Goal: Task Accomplishment & Management: Manage account settings

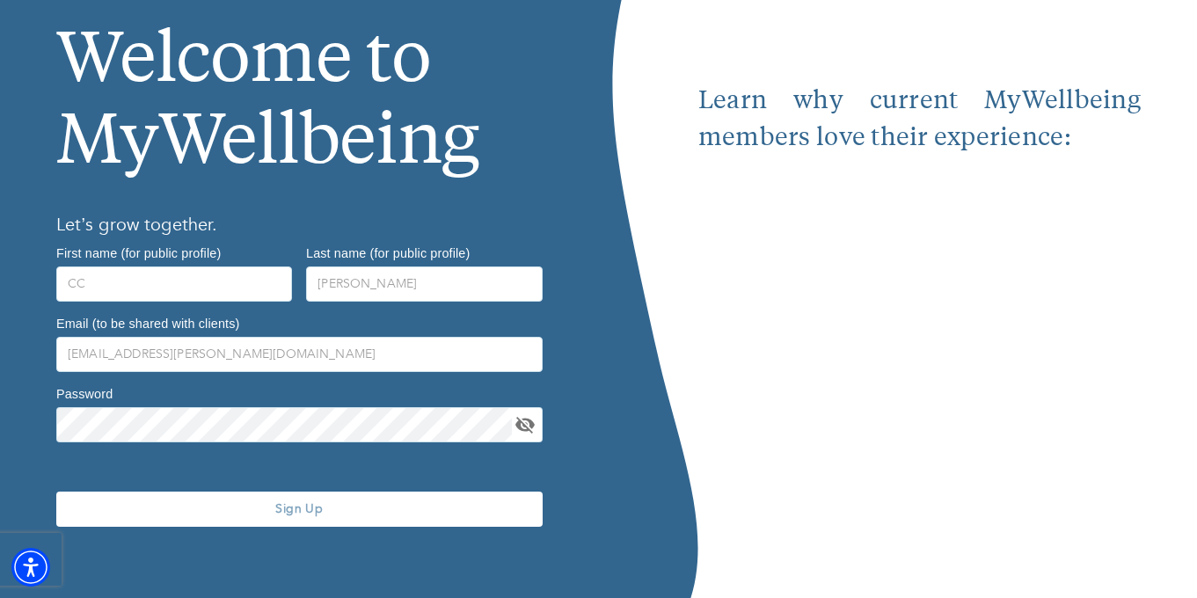
scroll to position [134, 0]
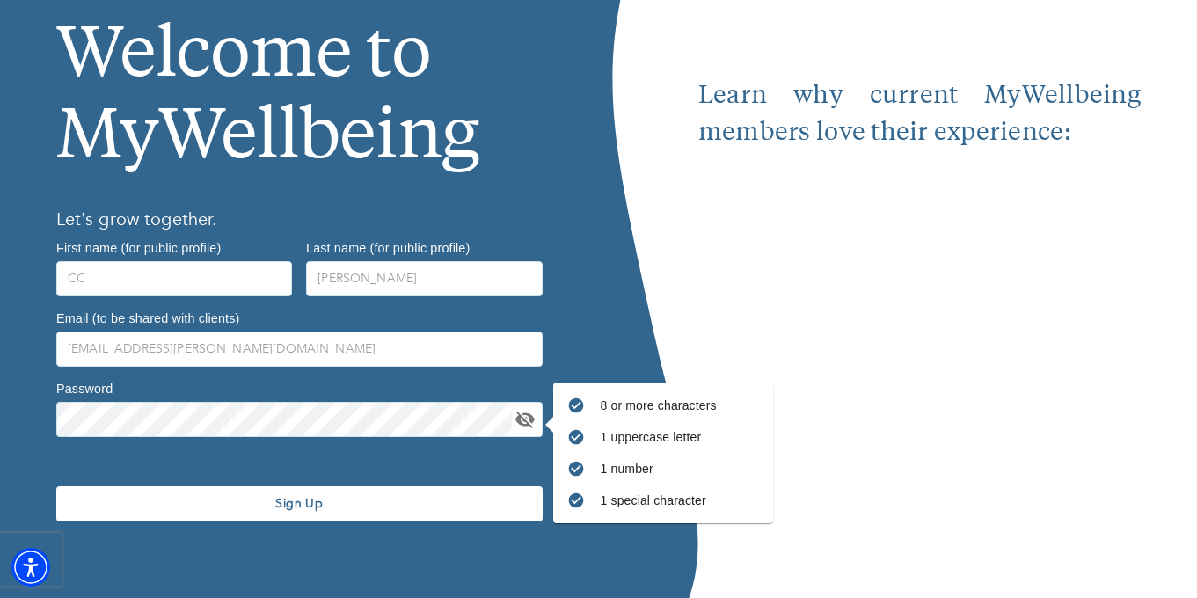
click at [459, 524] on div "Sign Up" at bounding box center [299, 504] width 500 height 120
click at [459, 513] on button "Sign Up" at bounding box center [299, 503] width 486 height 35
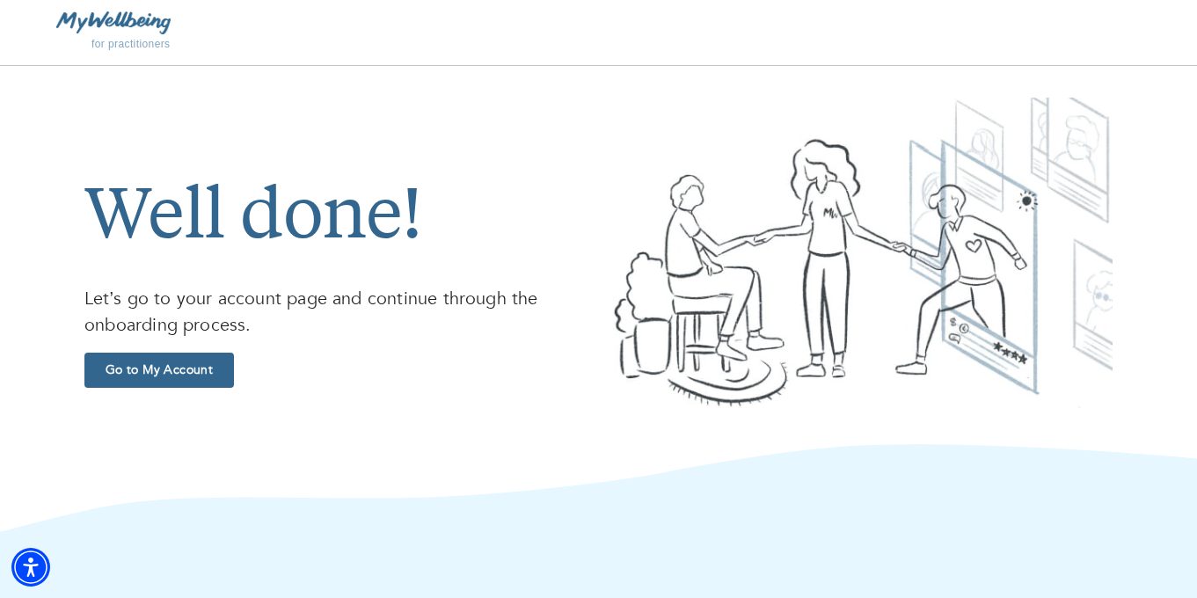
click at [213, 372] on span "Go to My Account" at bounding box center [158, 369] width 135 height 17
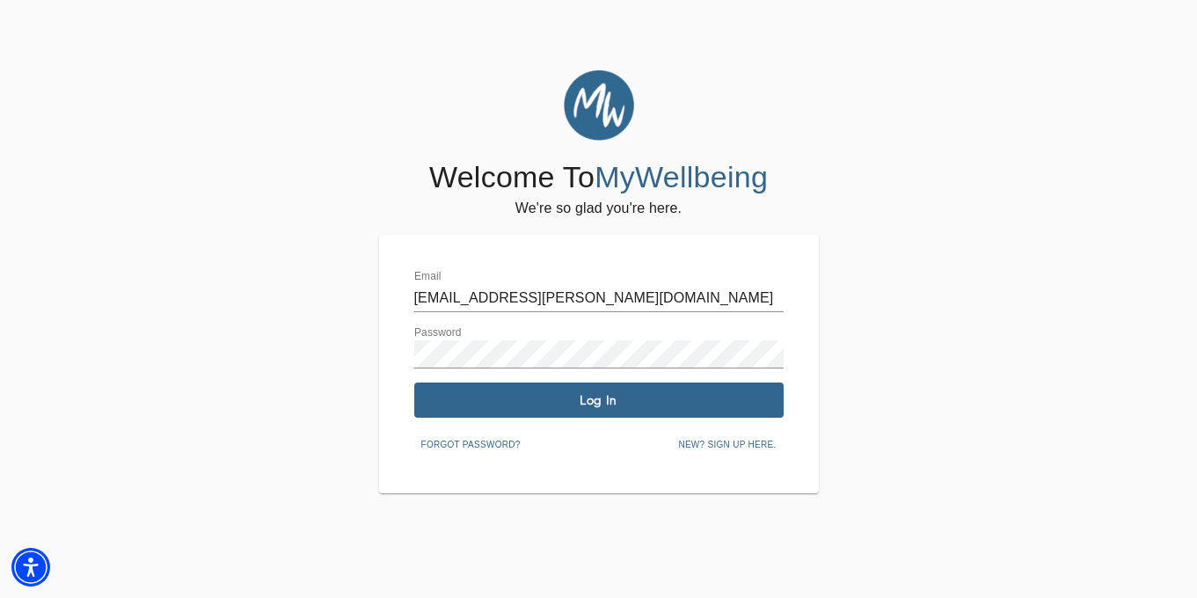
click at [570, 402] on span "Log In" at bounding box center [598, 400] width 355 height 17
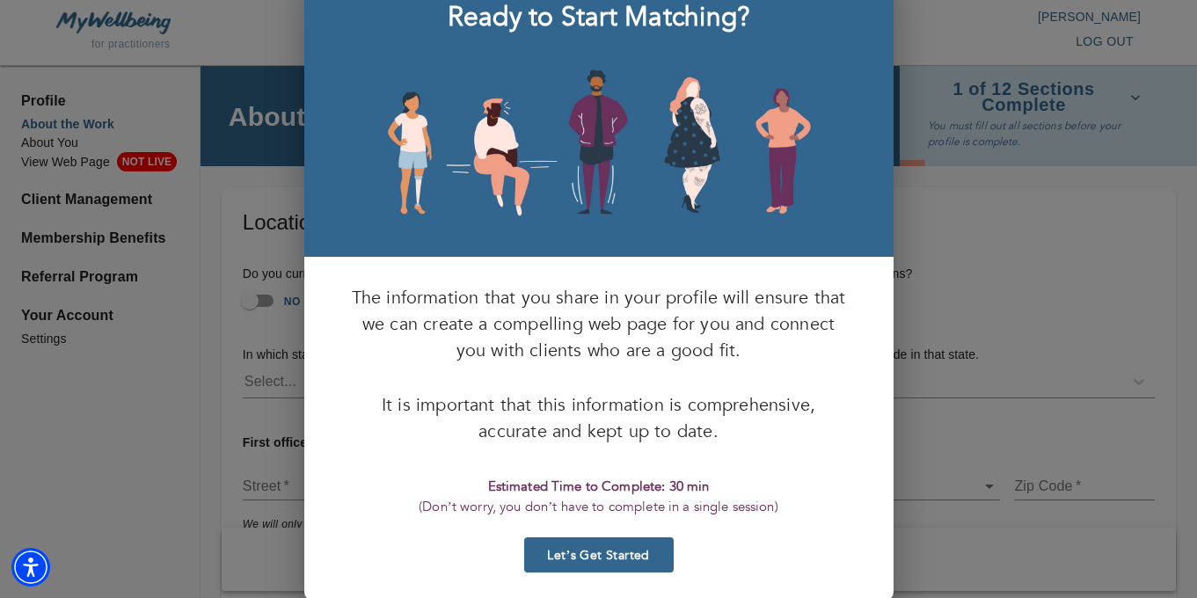
scroll to position [91, 0]
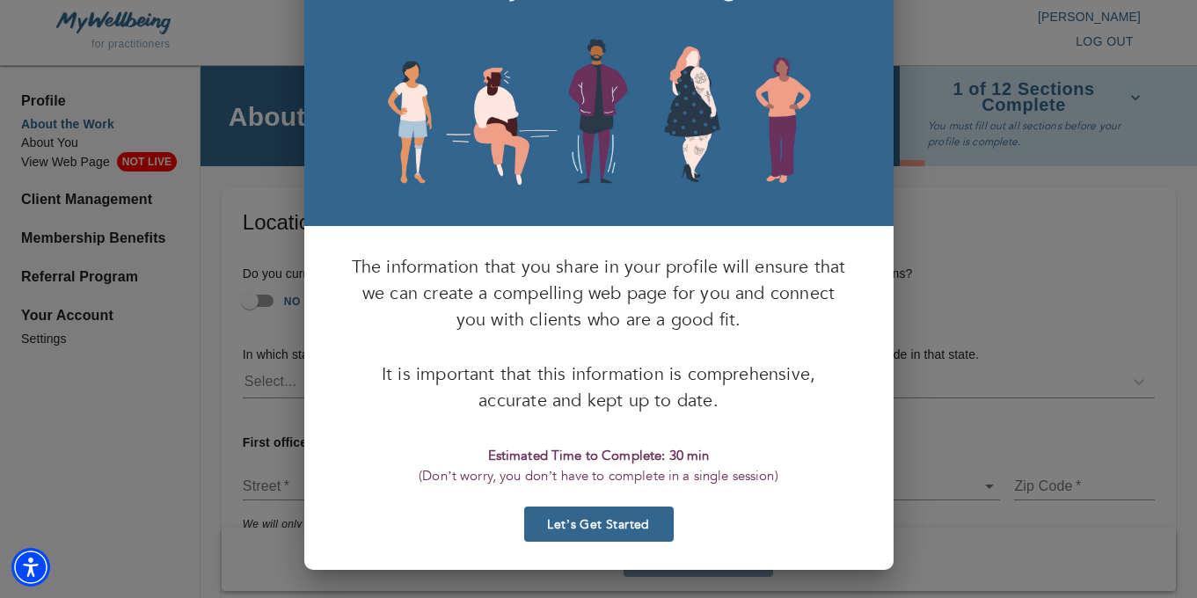
click at [600, 526] on span "Let’s Get Started" at bounding box center [598, 524] width 135 height 17
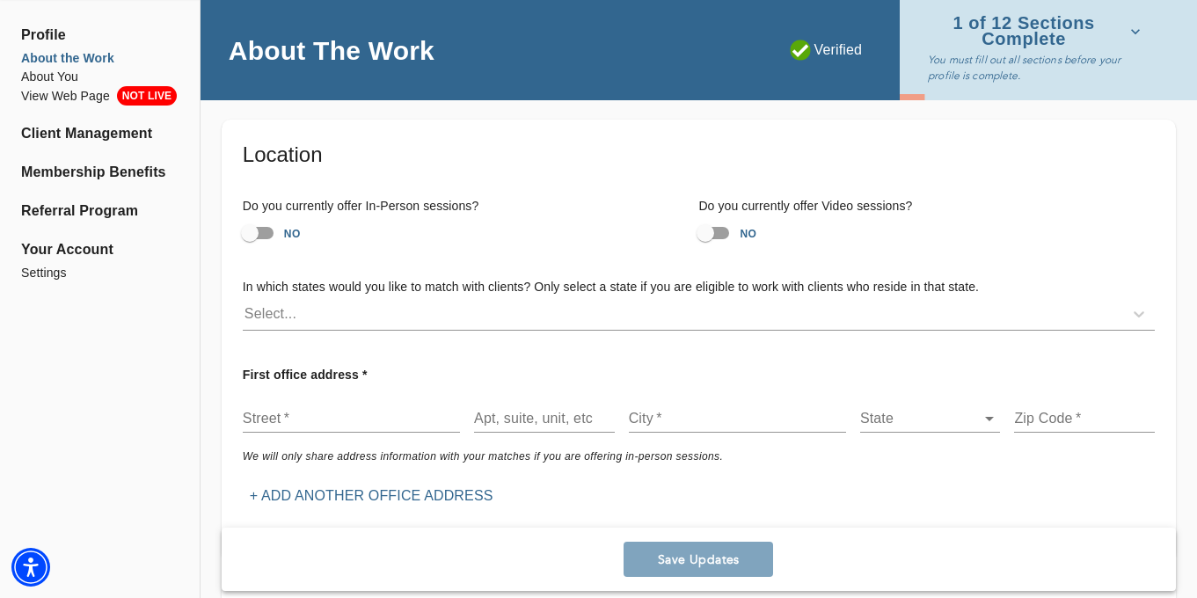
scroll to position [76, 0]
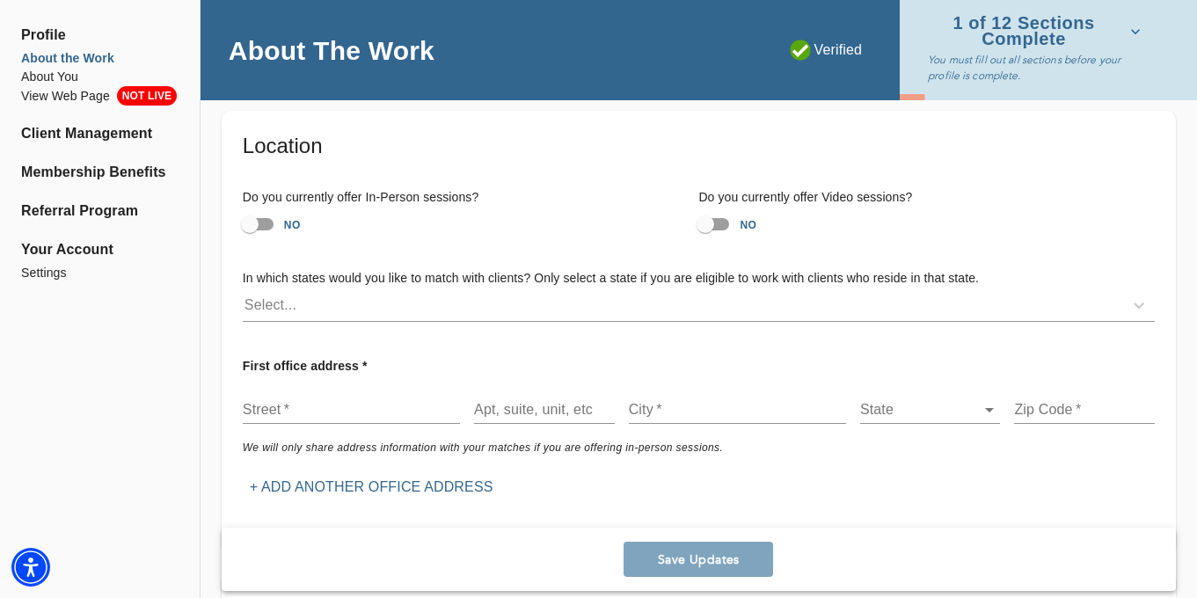
click at [723, 223] on input "NO" at bounding box center [705, 223] width 100 height 33
checkbox input "true"
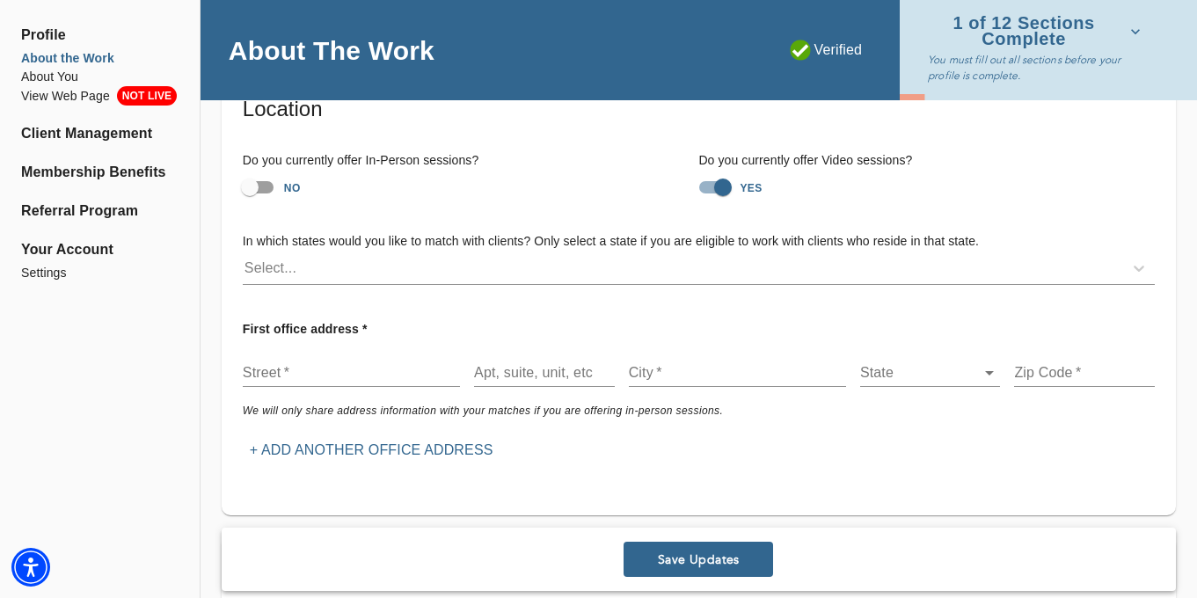
scroll to position [122, 0]
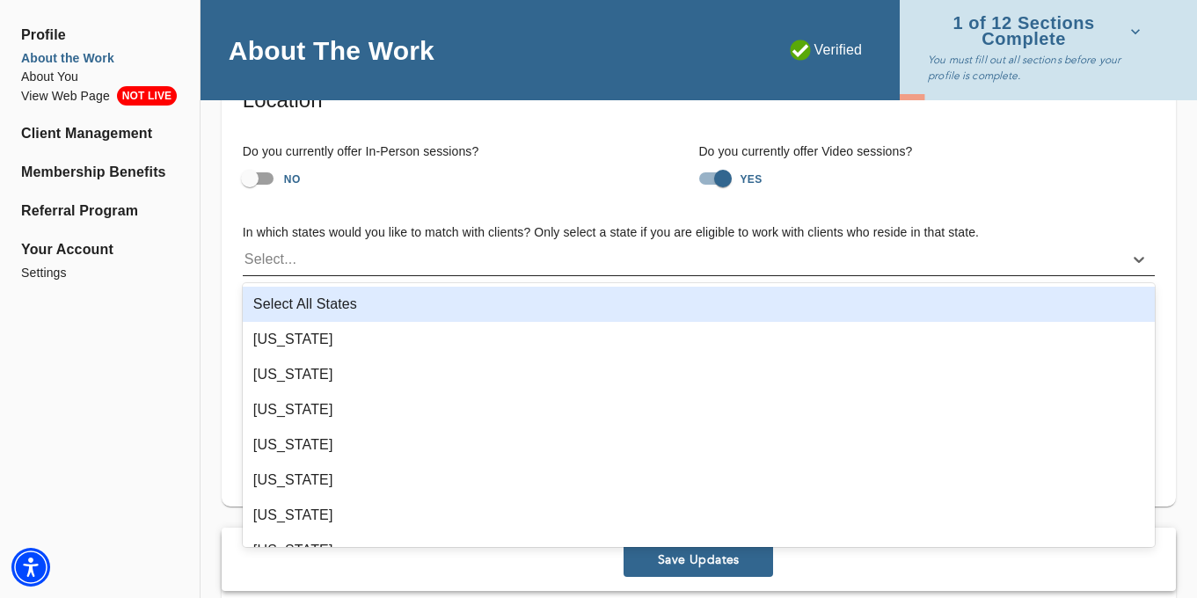
click at [529, 263] on div "Select..." at bounding box center [683, 259] width 880 height 28
type input "new"
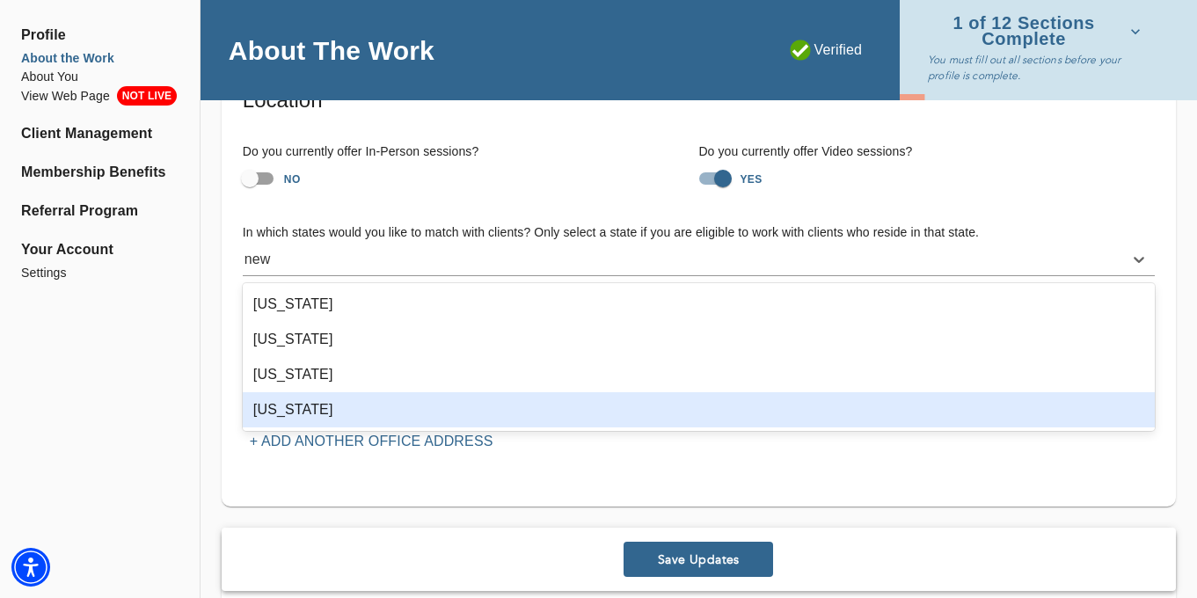
click at [407, 416] on div "New York" at bounding box center [699, 409] width 912 height 35
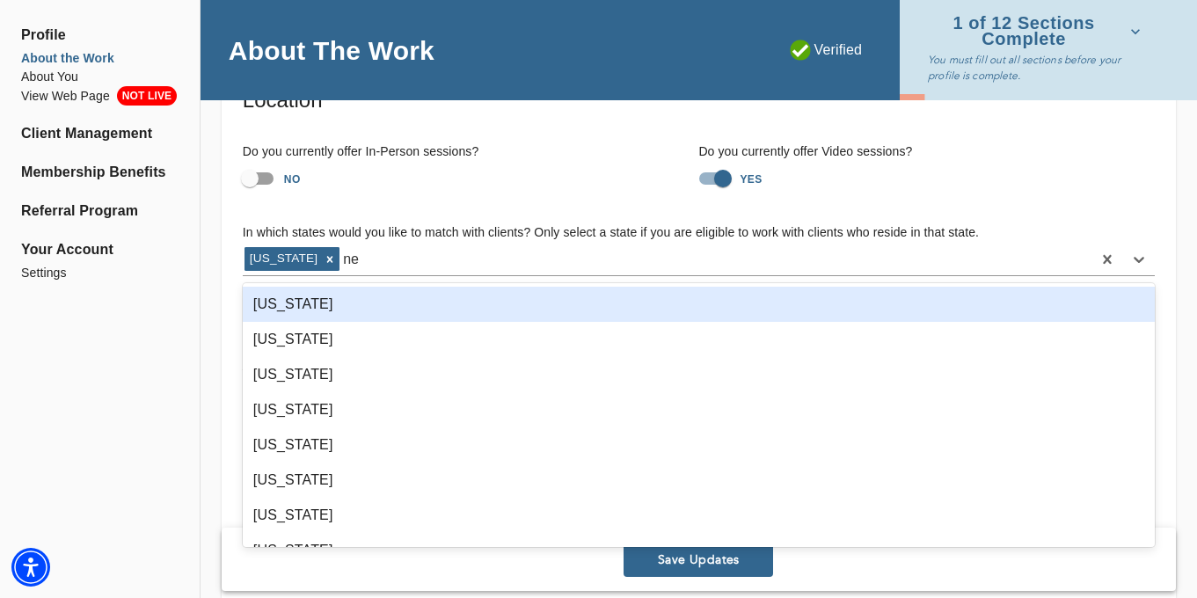
type input "new"
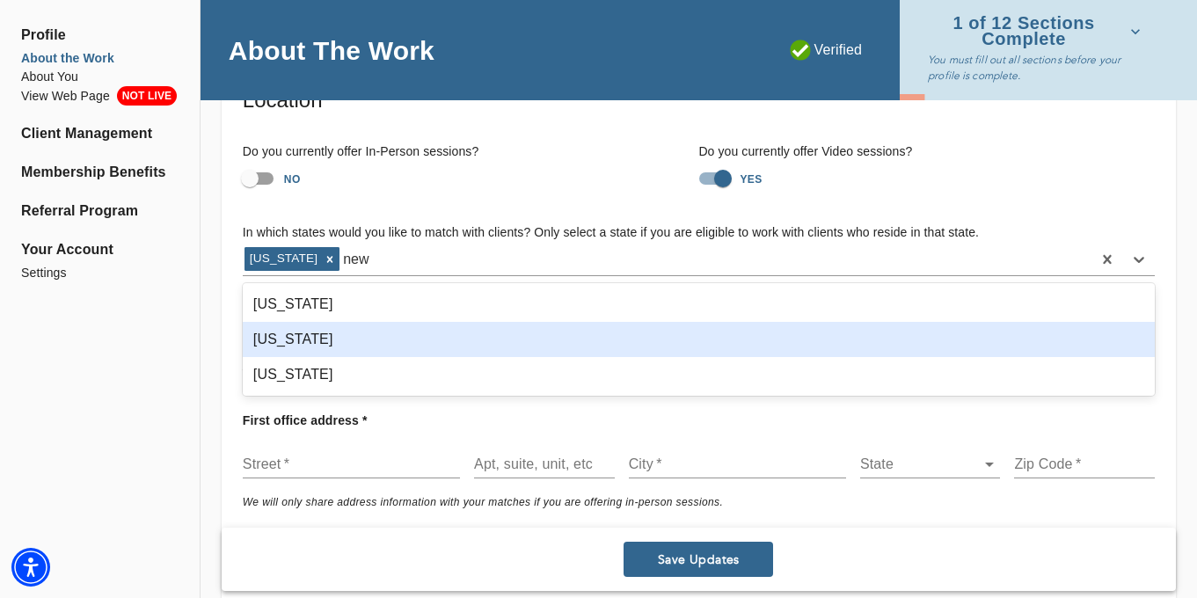
click at [398, 347] on div "New Jersey" at bounding box center [699, 339] width 912 height 35
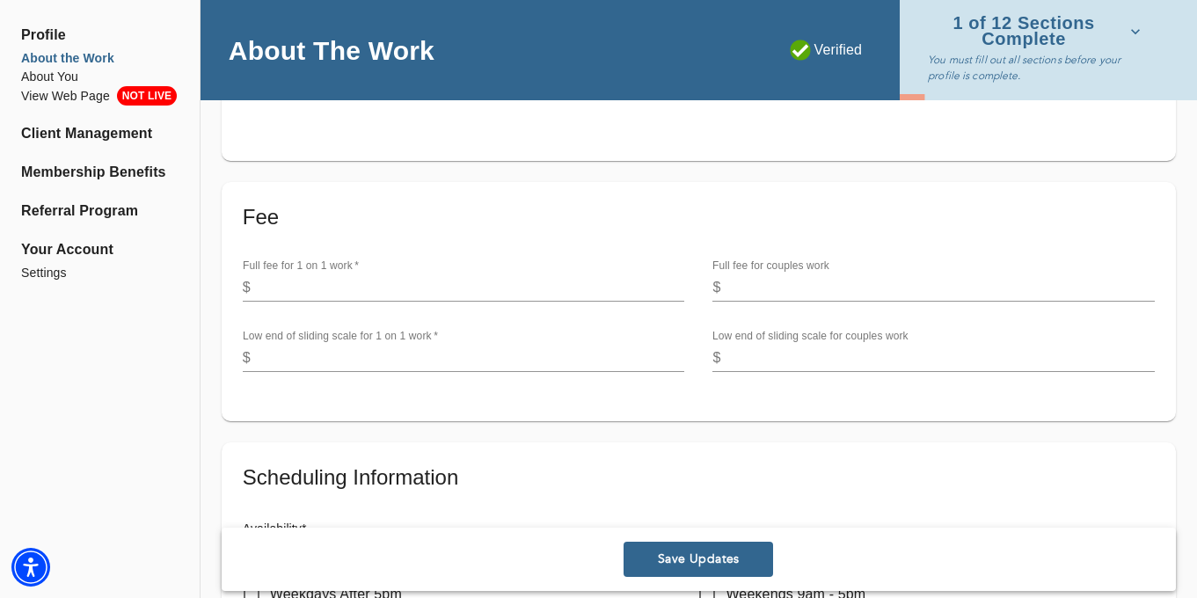
scroll to position [569, 0]
click at [447, 282] on input "number" at bounding box center [471, 287] width 427 height 28
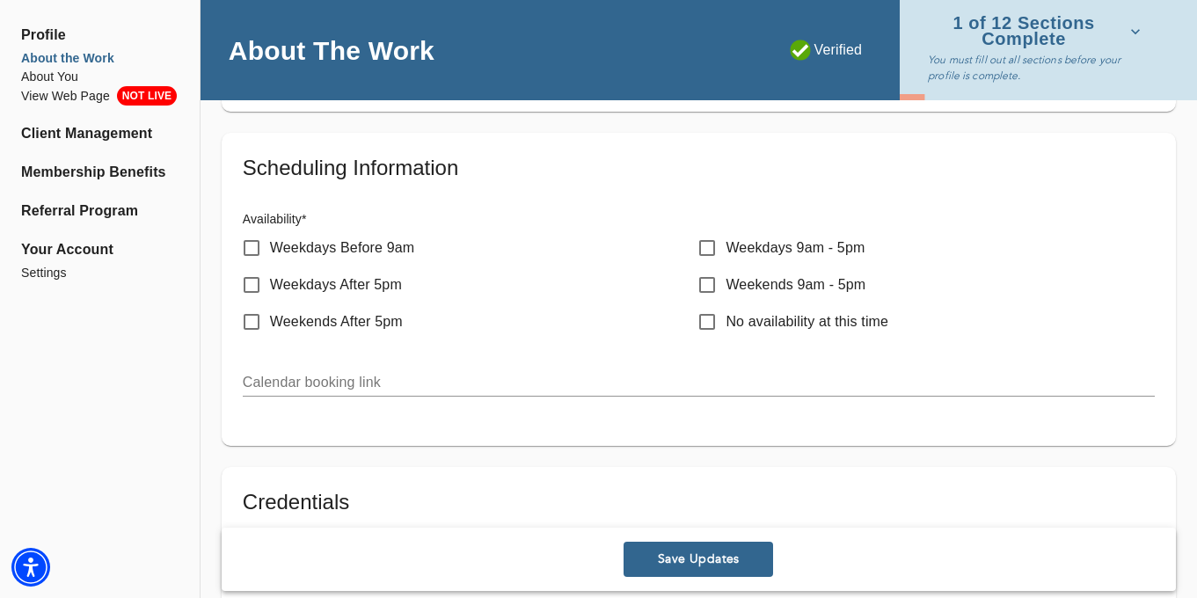
scroll to position [887, 0]
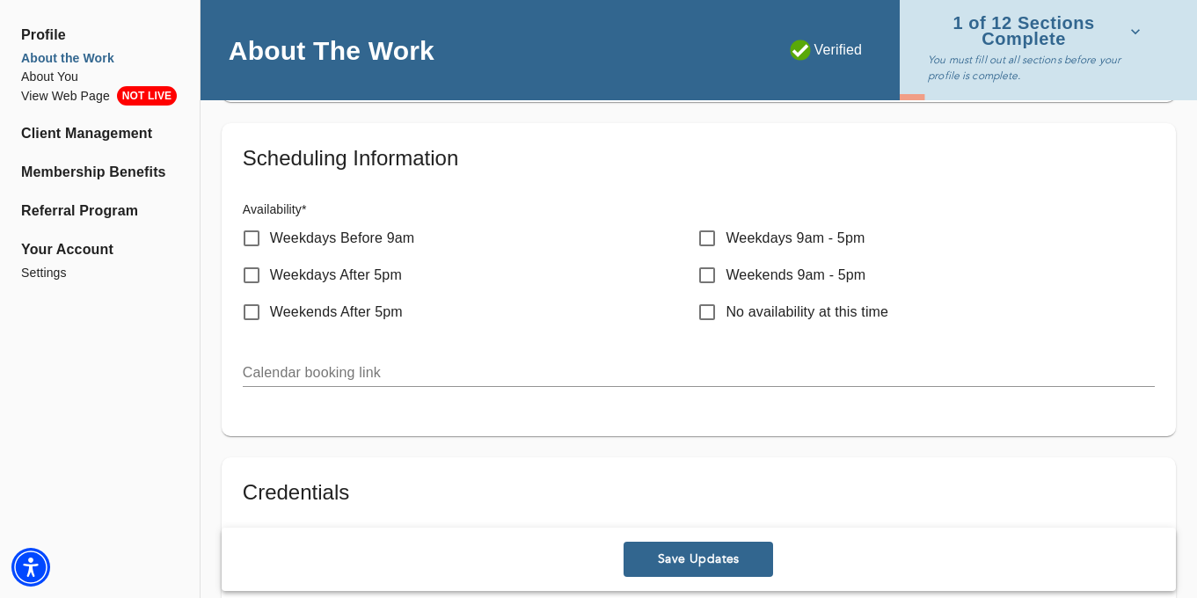
click at [384, 241] on p "Weekdays Before 9am" at bounding box center [342, 238] width 144 height 21
click at [270, 241] on input "Weekdays Before 9am" at bounding box center [251, 238] width 37 height 37
checkbox input "true"
click at [798, 280] on p "Weekends 9am - 5pm" at bounding box center [795, 275] width 140 height 21
click at [725, 280] on input "Weekends 9am - 5pm" at bounding box center [706, 275] width 37 height 37
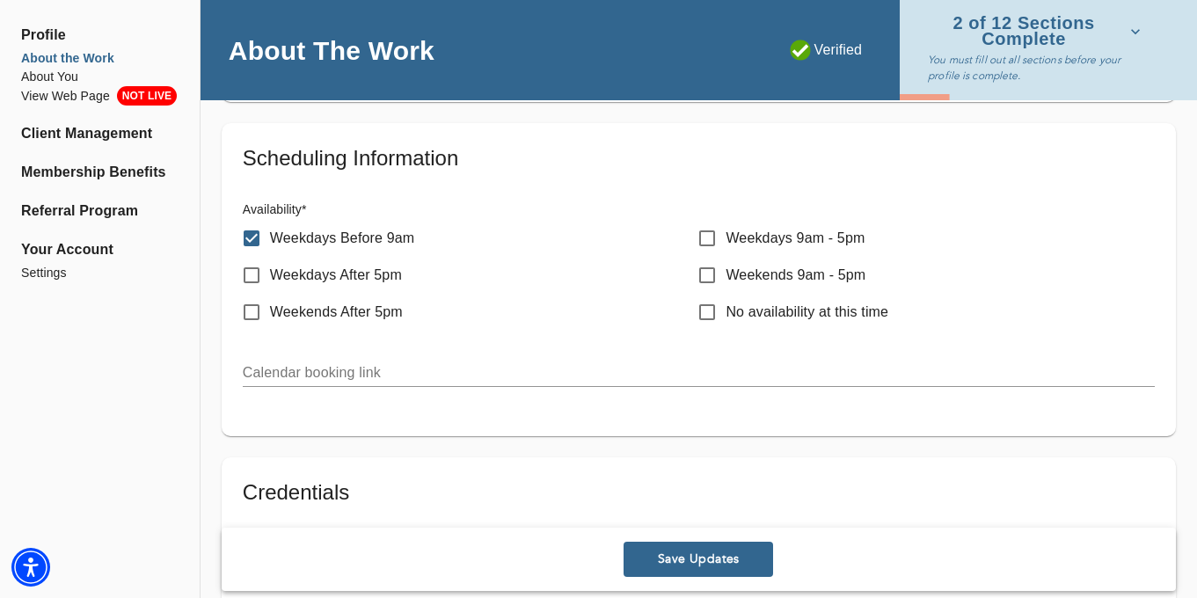
checkbox input "true"
click at [812, 237] on p "Weekdays 9am - 5pm" at bounding box center [794, 238] width 139 height 21
click at [725, 237] on input "Weekdays 9am - 5pm" at bounding box center [706, 238] width 37 height 37
checkbox input "true"
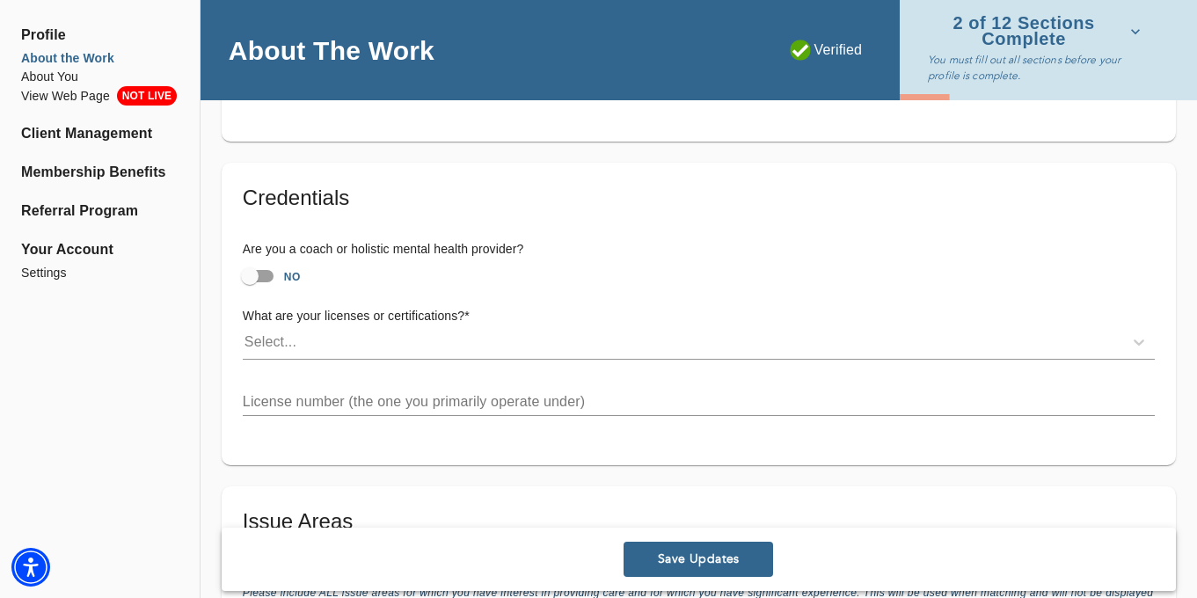
scroll to position [1183, 0]
click at [282, 280] on input "NO" at bounding box center [250, 274] width 100 height 33
checkbox input "true"
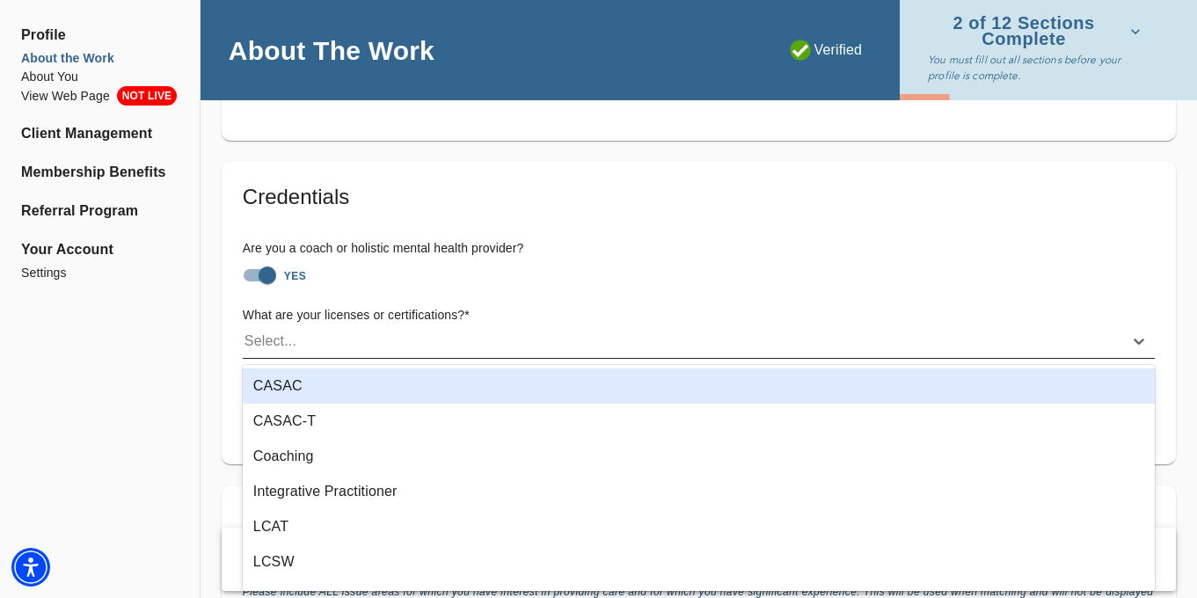
click at [410, 343] on div "Select..." at bounding box center [683, 341] width 880 height 28
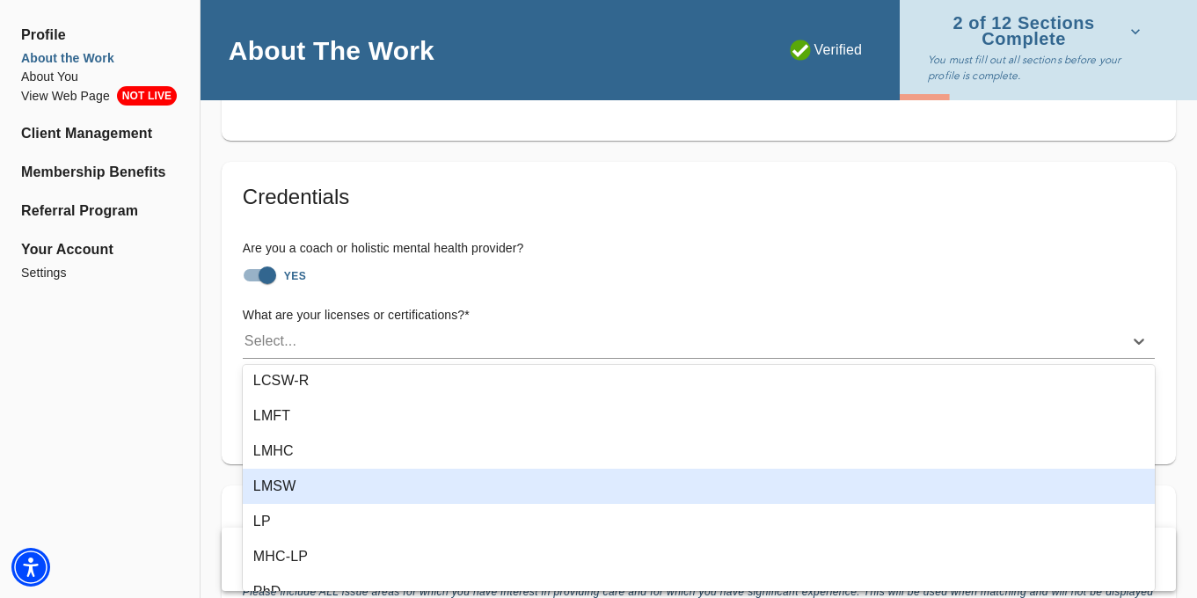
click at [375, 491] on div "LMSW" at bounding box center [699, 486] width 912 height 35
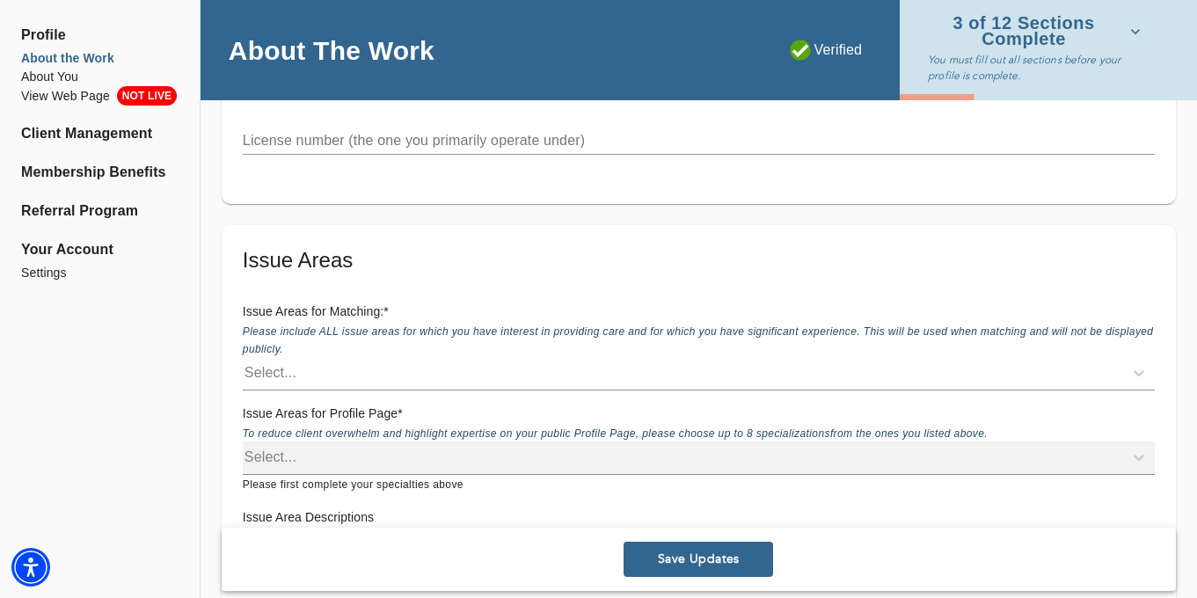
scroll to position [1450, 0]
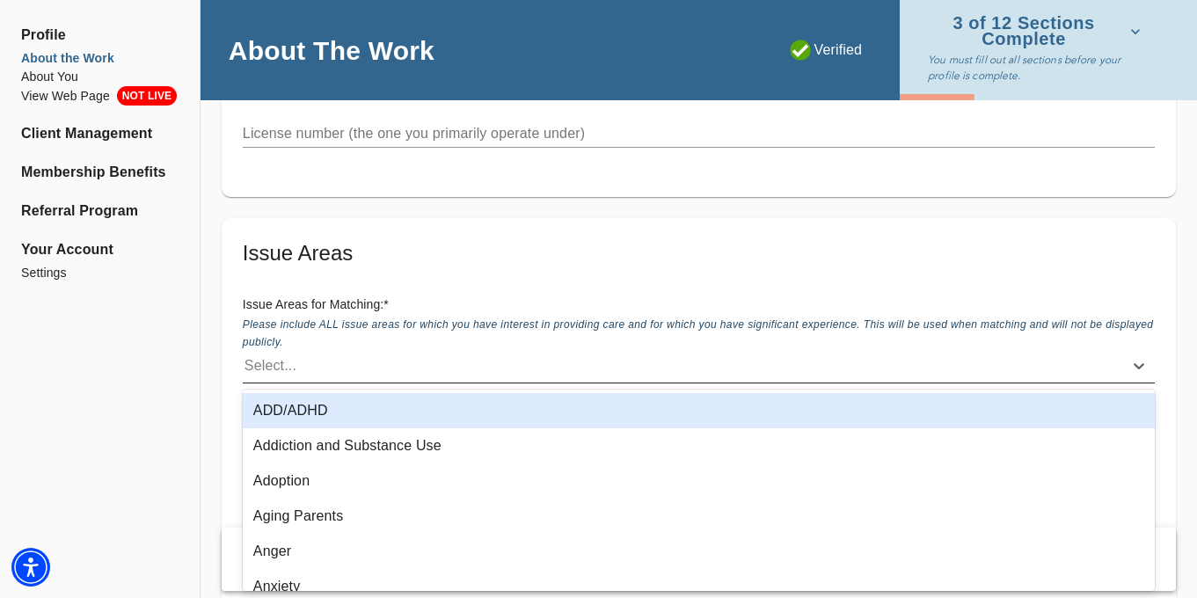
click at [382, 359] on div "Select..." at bounding box center [683, 366] width 880 height 28
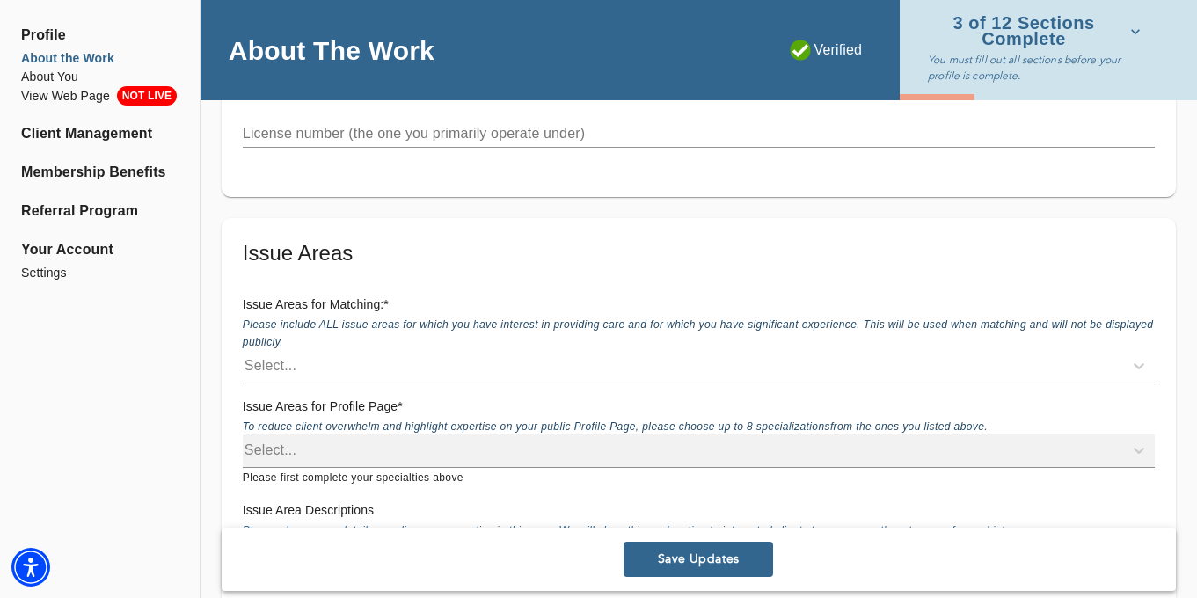
click at [739, 559] on span "Save Updates" at bounding box center [697, 559] width 135 height 17
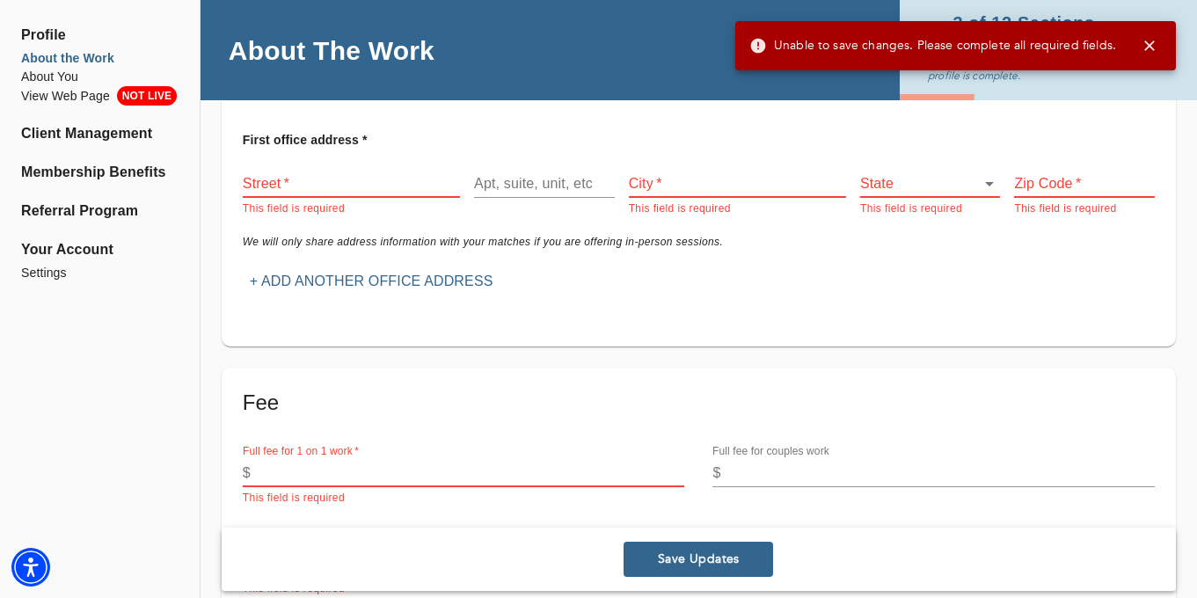
scroll to position [87, 0]
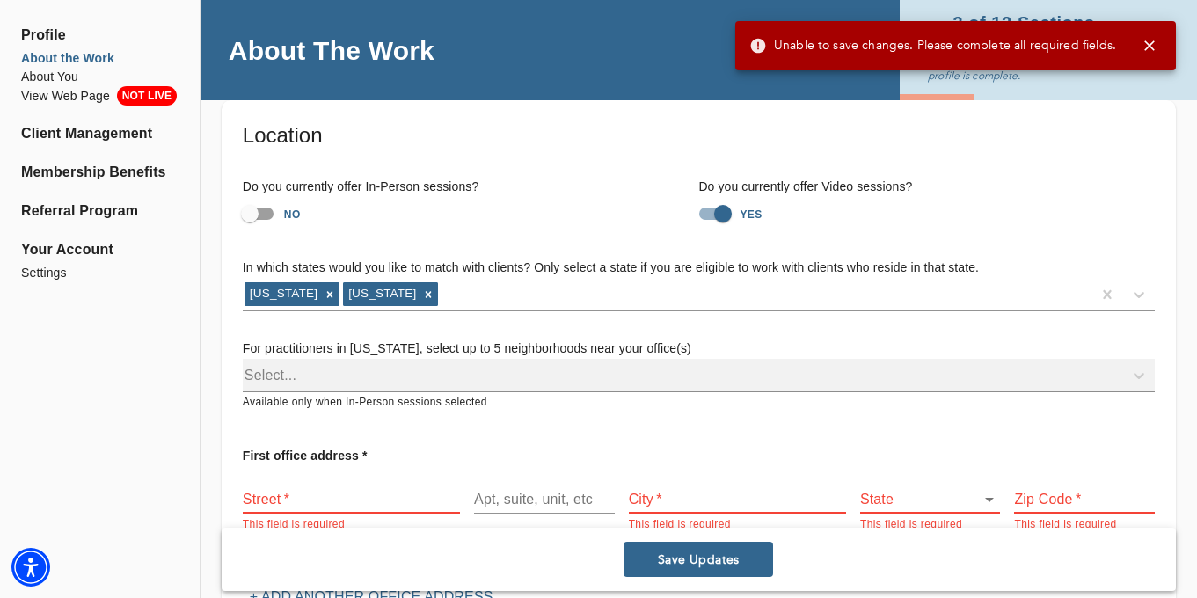
click at [375, 489] on input "text" at bounding box center [351, 499] width 217 height 28
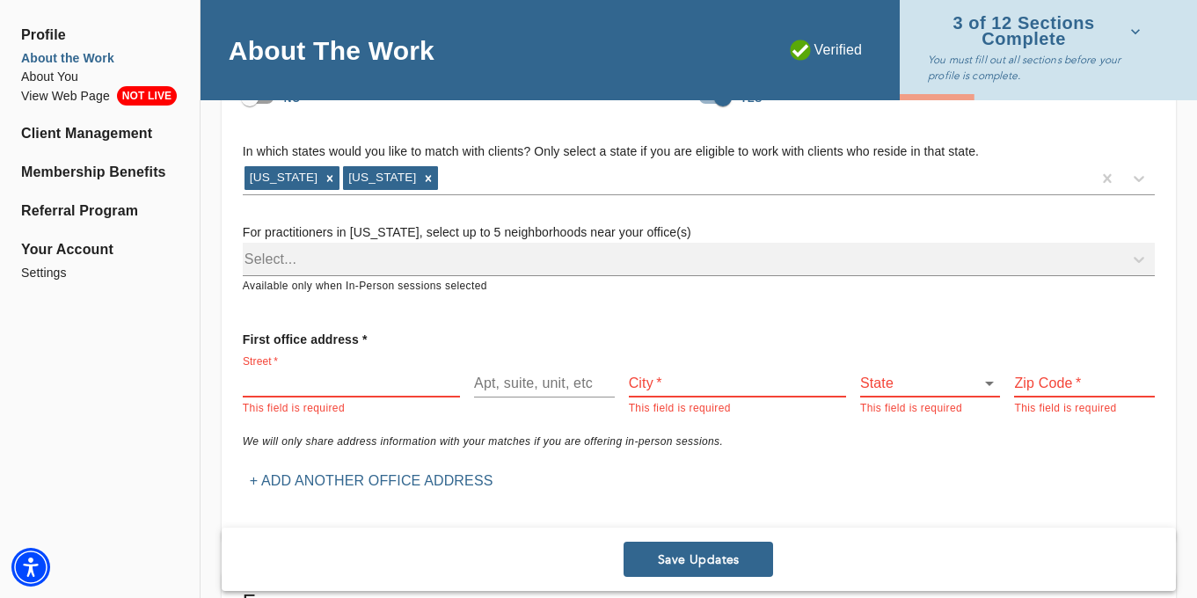
scroll to position [202, 0]
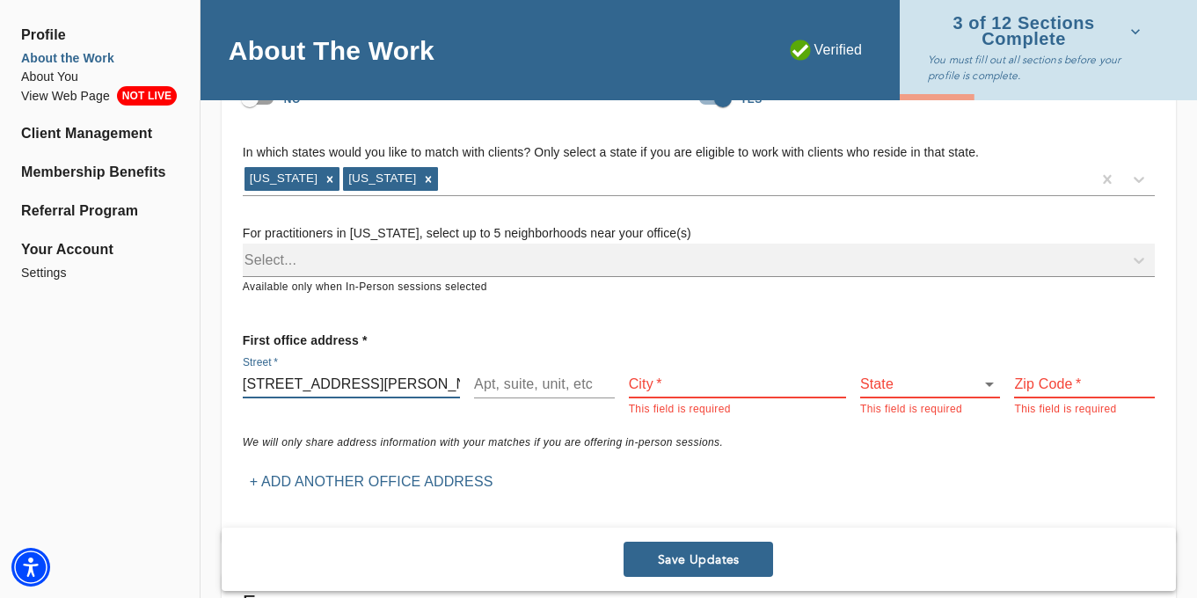
type input "251 Steilen Ave"
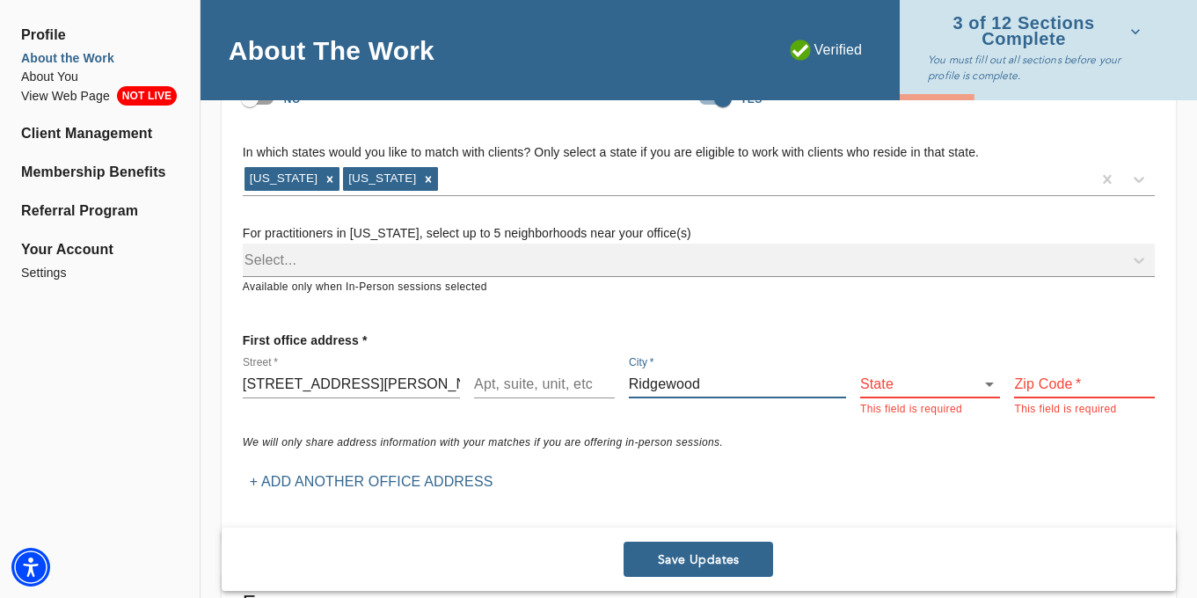
type input "Ridgewood"
click at [932, 362] on div "State ​ This field is required" at bounding box center [930, 387] width 141 height 62
click at [932, 378] on body "for practitioners CC Chadwick log out Profile About the Work About You View Web…" at bounding box center [598, 97] width 1197 height 598
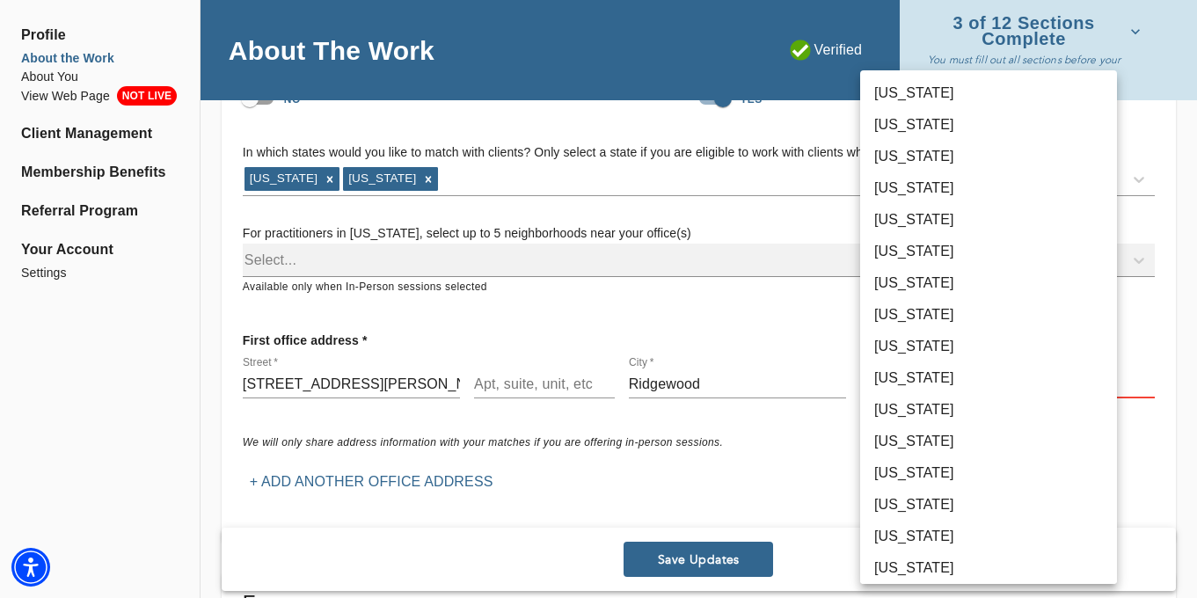
scroll to position [652, 0]
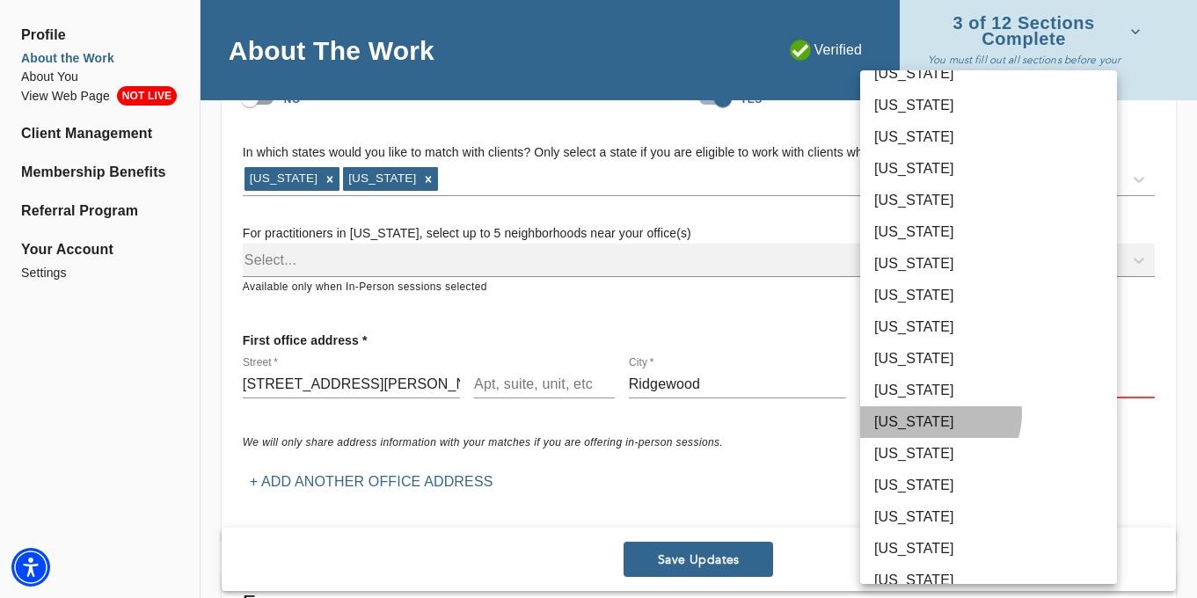
click at [938, 413] on li "New Jersey" at bounding box center [988, 422] width 257 height 32
type input "33"
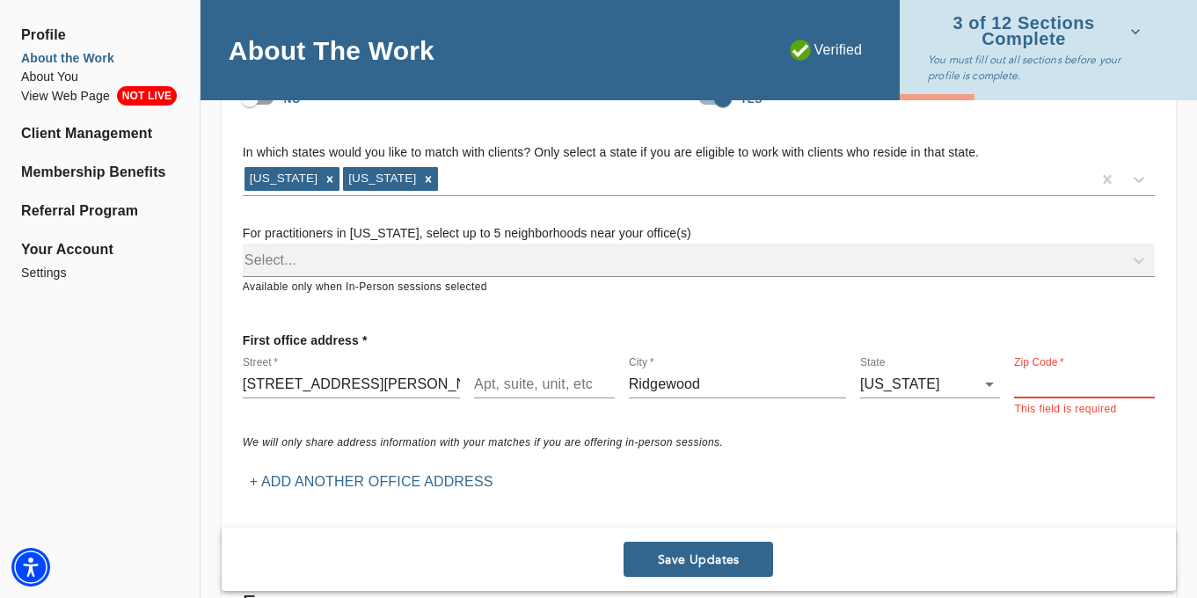
click at [1059, 384] on input "text" at bounding box center [1084, 384] width 141 height 28
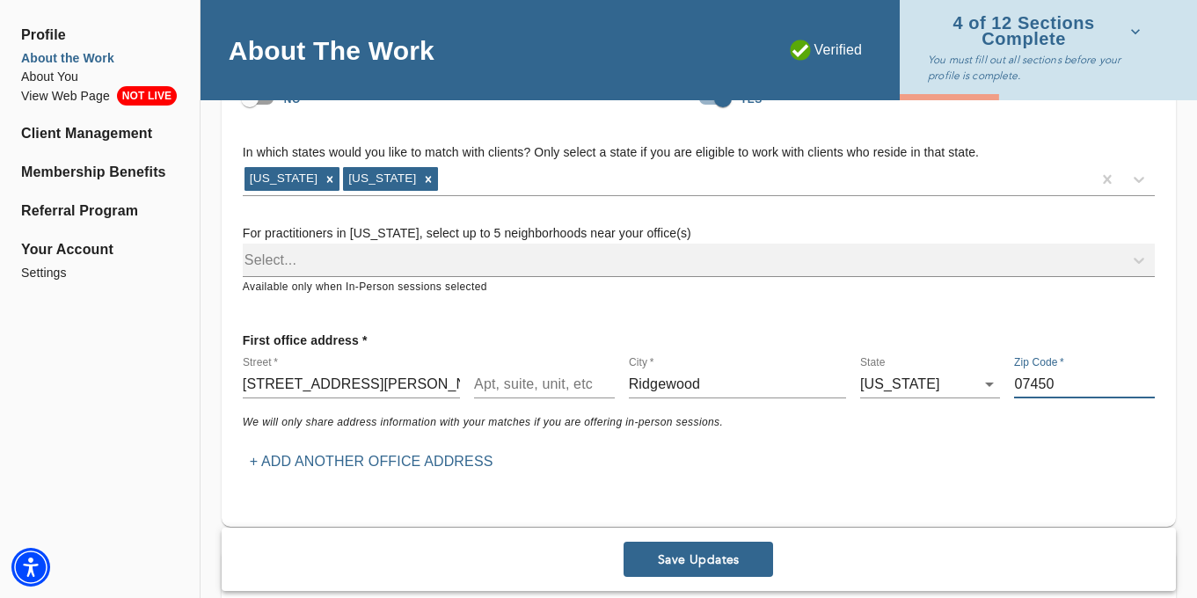
type input "07450"
click at [714, 554] on span "Save Updates" at bounding box center [697, 559] width 135 height 17
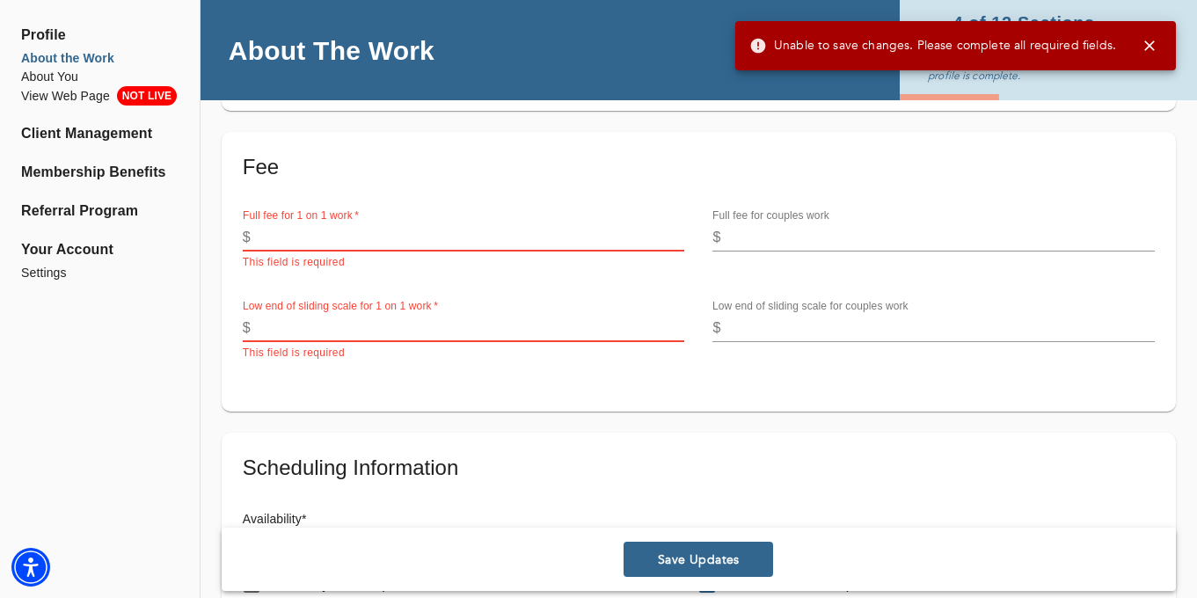
scroll to position [649, 0]
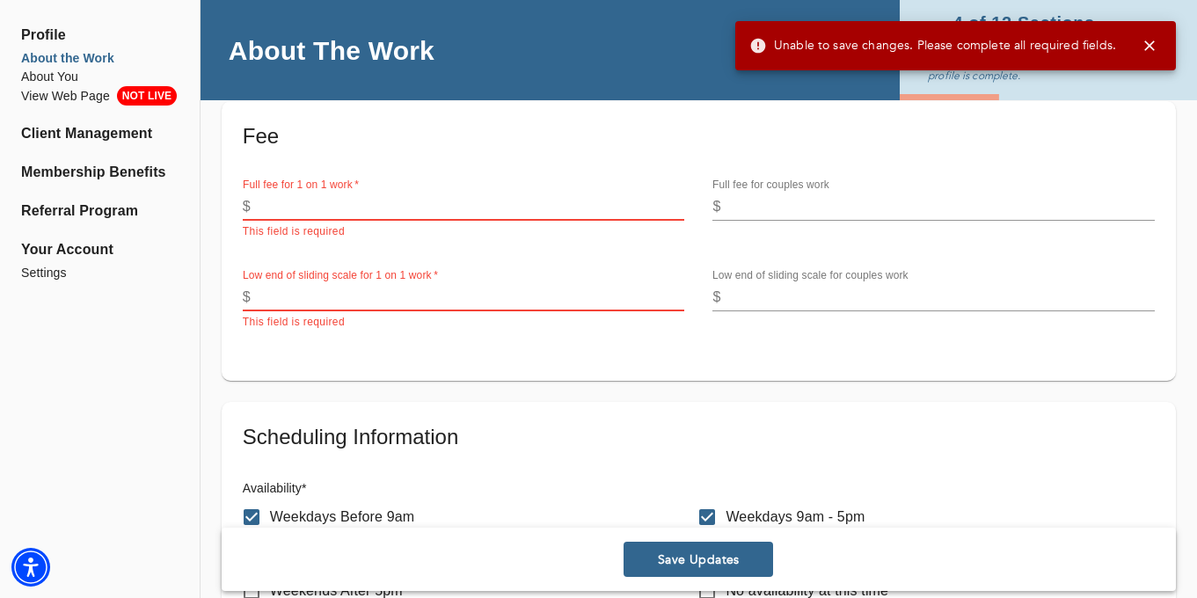
click at [451, 206] on input "number" at bounding box center [471, 207] width 427 height 28
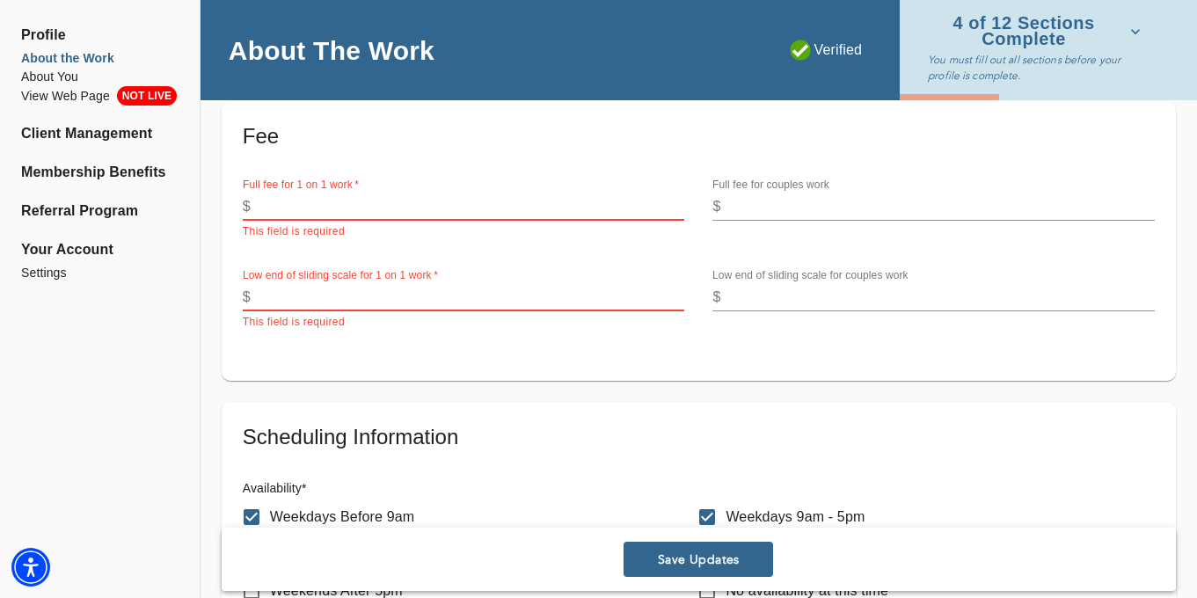
click at [496, 286] on input "number" at bounding box center [471, 297] width 427 height 28
click at [722, 556] on input "Weekends 9am - 5pm" at bounding box center [706, 553] width 37 height 37
checkbox input "false"
